Goal: Check status: Check status

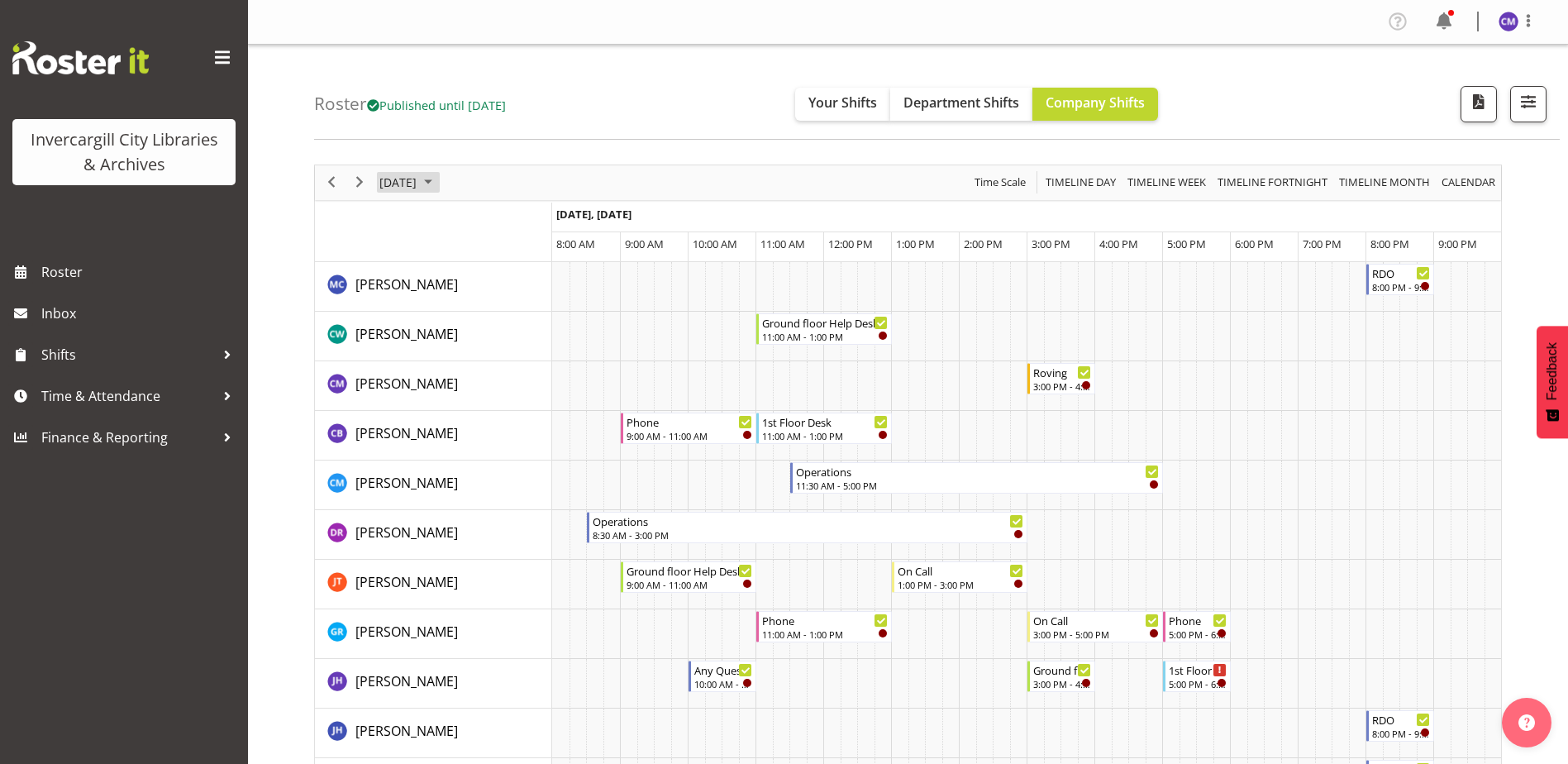
click at [418, 186] on span "[DATE]" at bounding box center [398, 182] width 40 height 20
click at [511, 303] on span "9" at bounding box center [503, 310] width 25 height 25
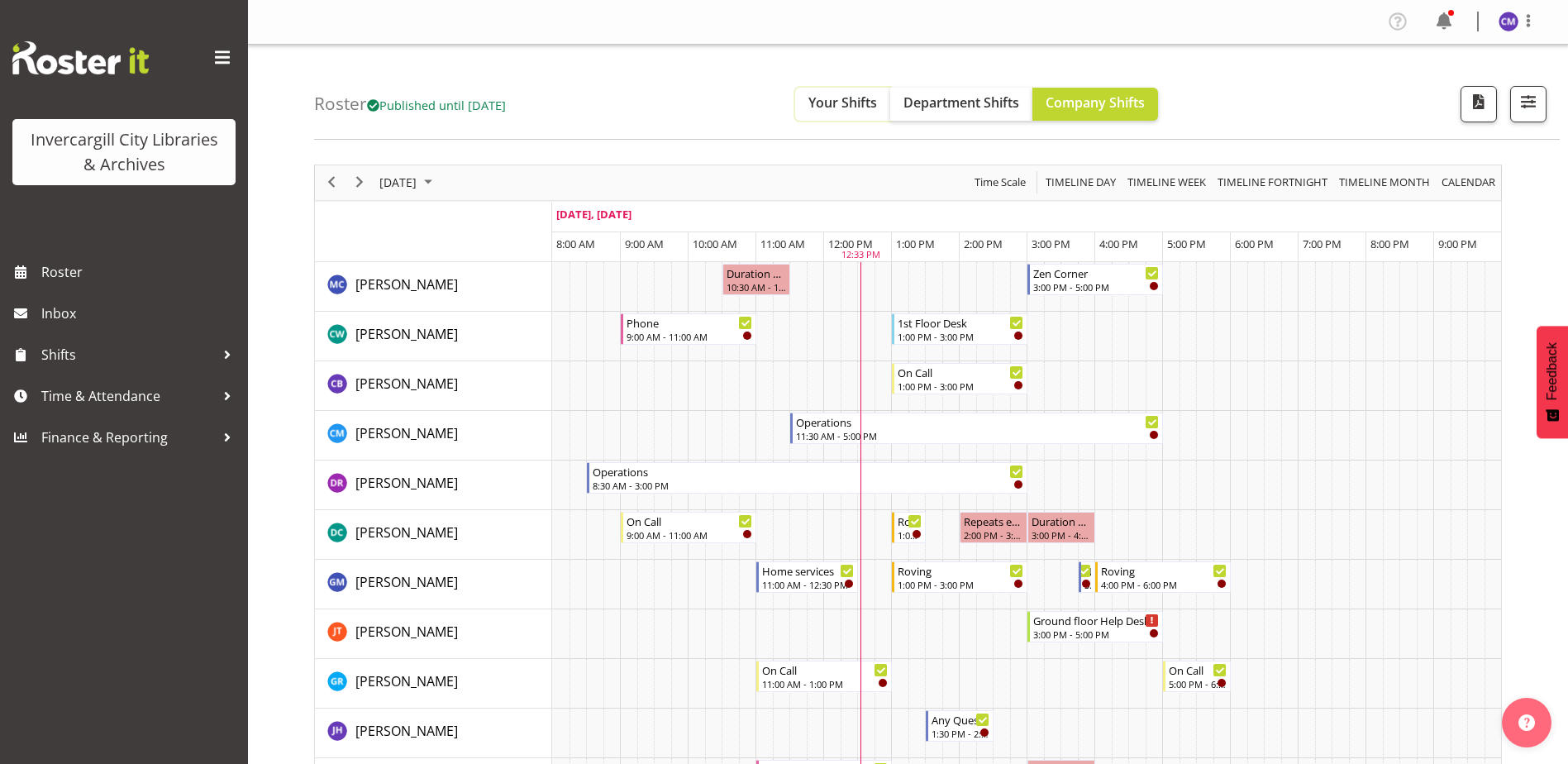
click at [877, 98] on span "Your Shifts" at bounding box center [842, 102] width 68 height 18
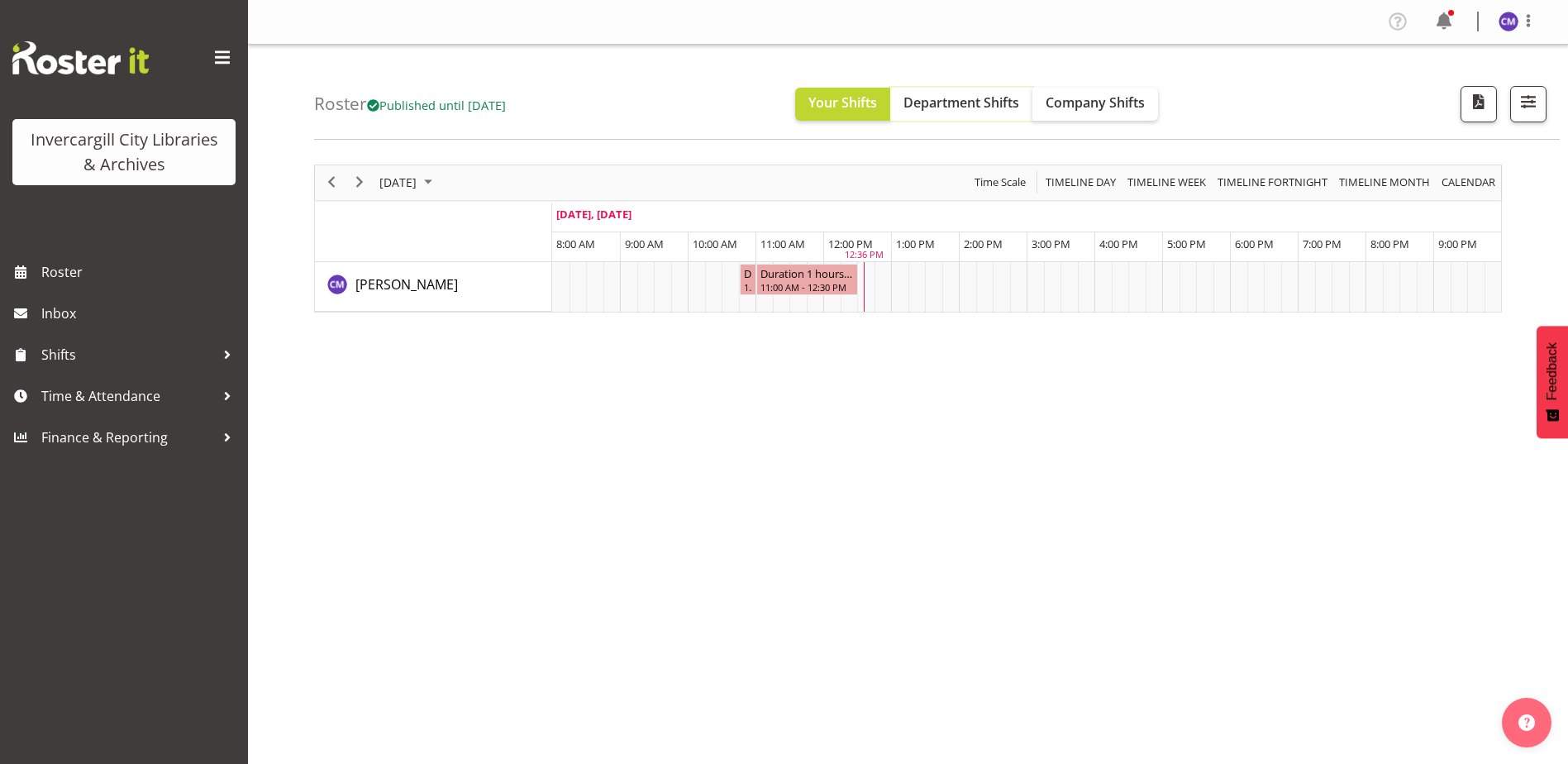
click at [985, 104] on span "Department Shifts" at bounding box center [961, 102] width 115 height 18
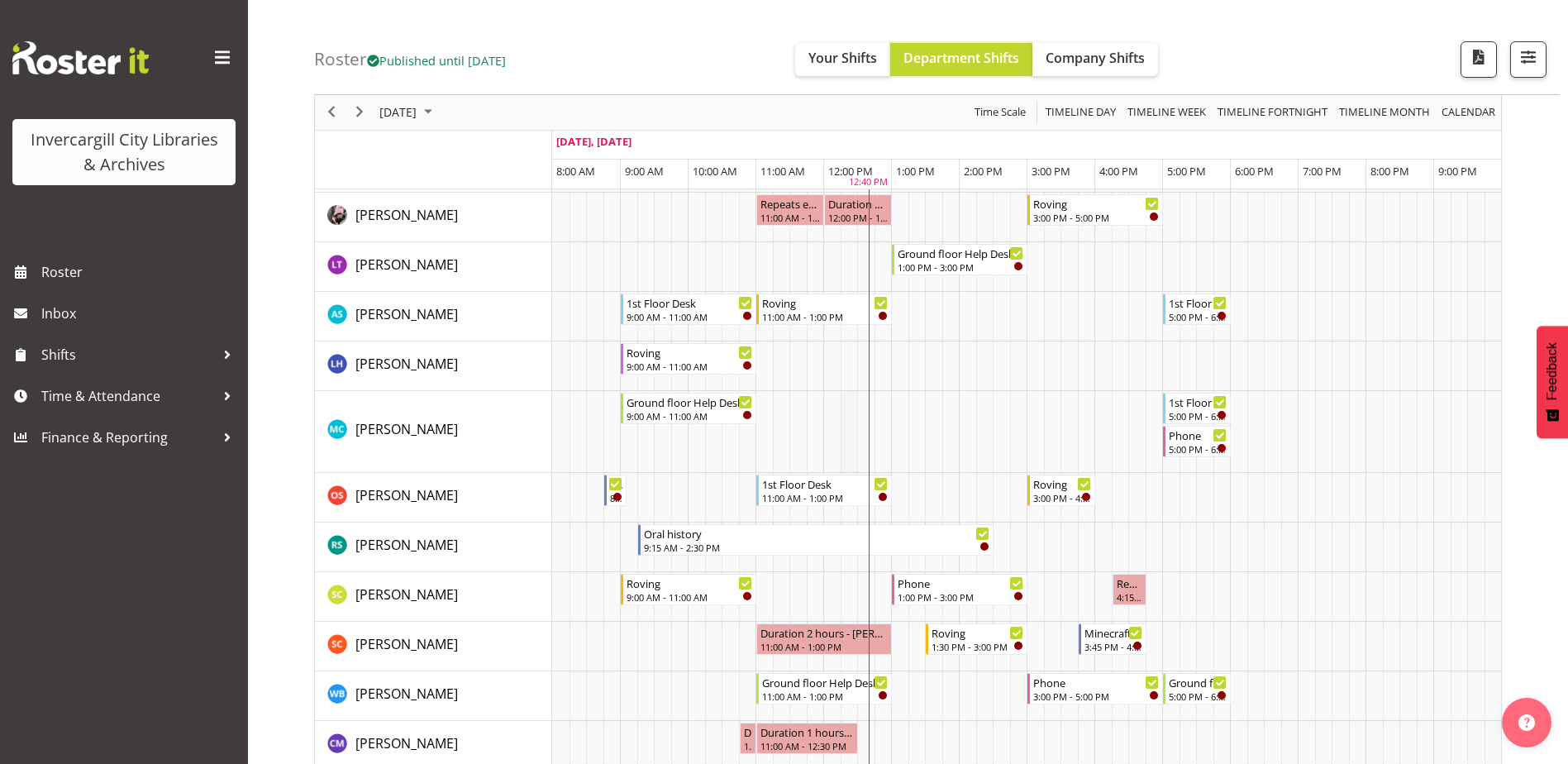
scroll to position [744, 0]
